Goal: Task Accomplishment & Management: Manage account settings

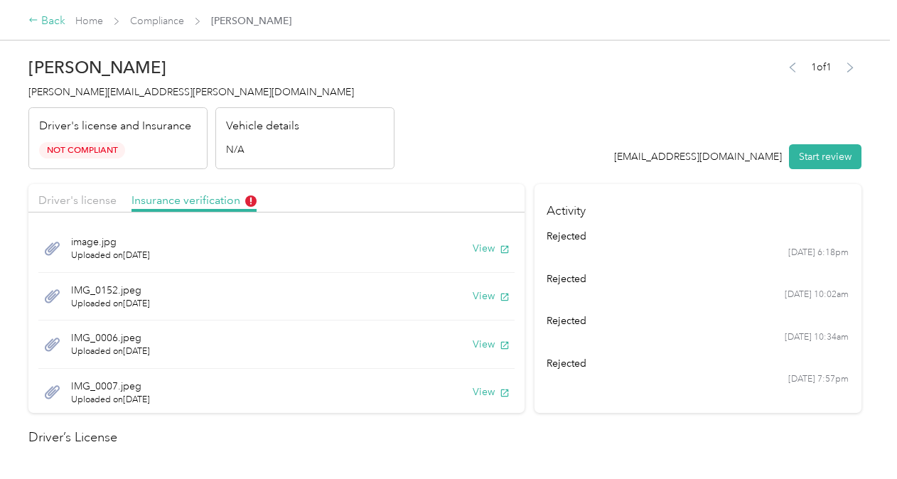
click at [31, 21] on icon at bounding box center [33, 20] width 10 height 10
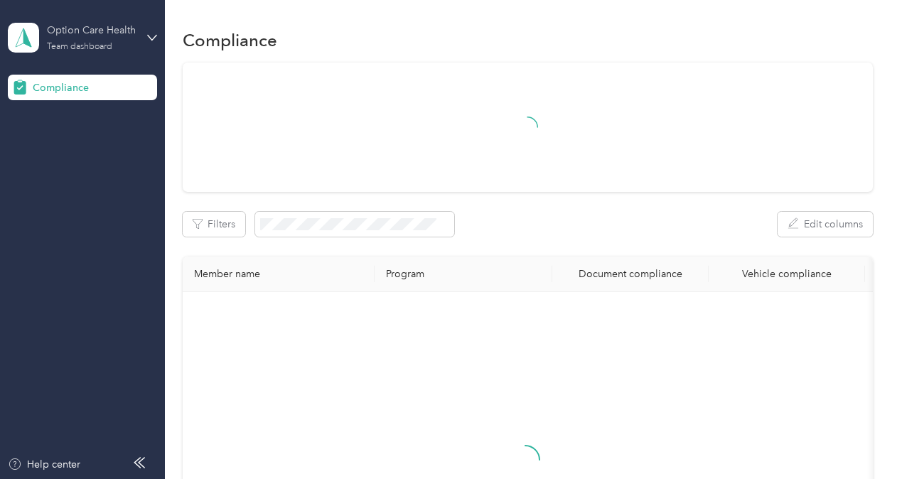
click at [53, 34] on div "Option Care Health" at bounding box center [91, 30] width 89 height 15
click at [57, 115] on div "Team dashboard" at bounding box center [60, 116] width 78 height 15
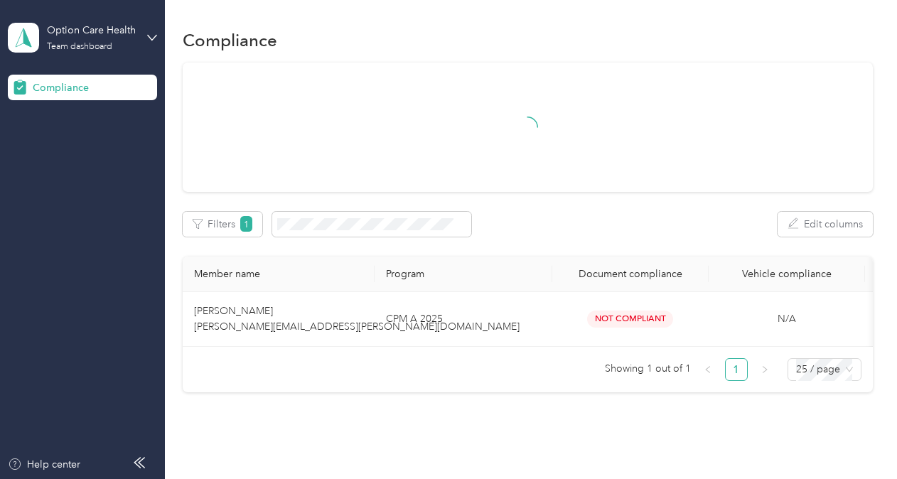
click at [142, 32] on div "Option Care Health Team dashboard" at bounding box center [82, 38] width 149 height 50
click at [63, 149] on div "Log out" at bounding box center [157, 141] width 279 height 25
